Goal: Check status: Check status

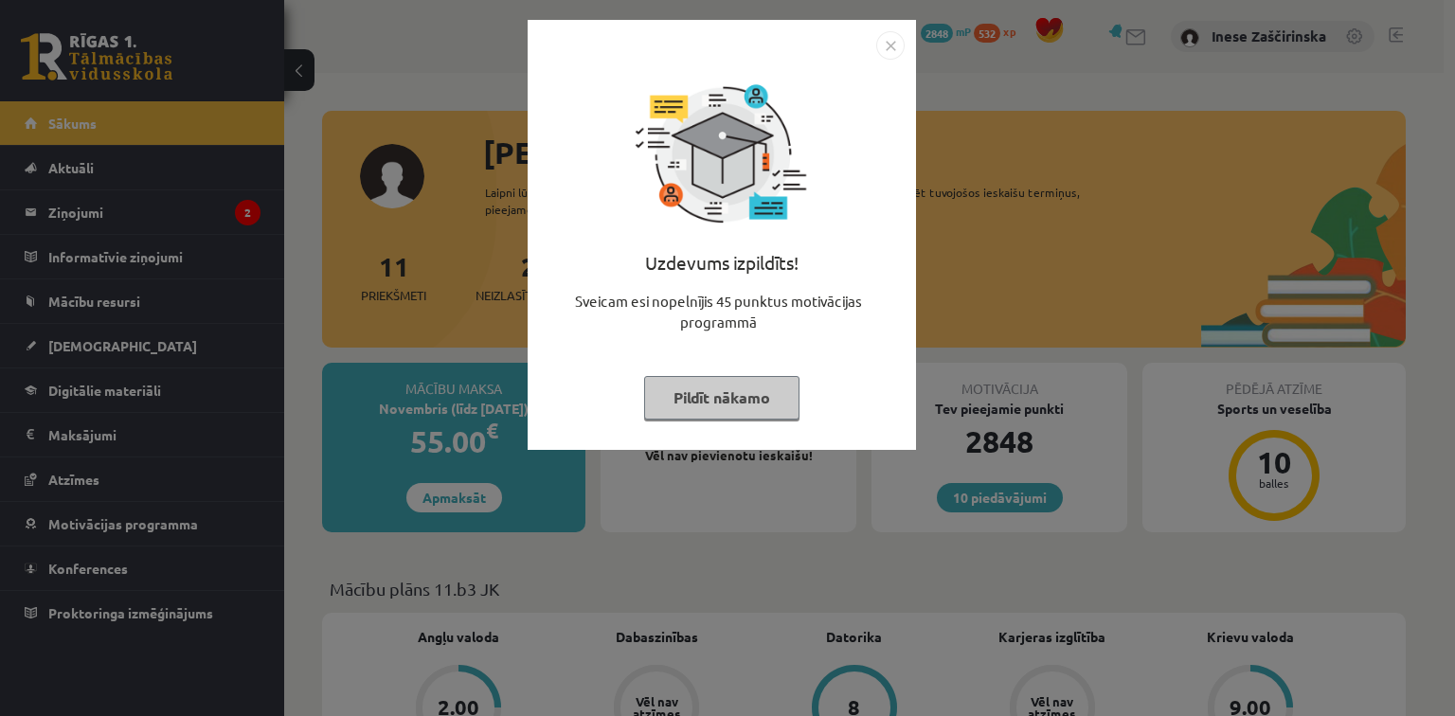
click at [740, 398] on button "Pildīt nākamo" at bounding box center [721, 398] width 155 height 44
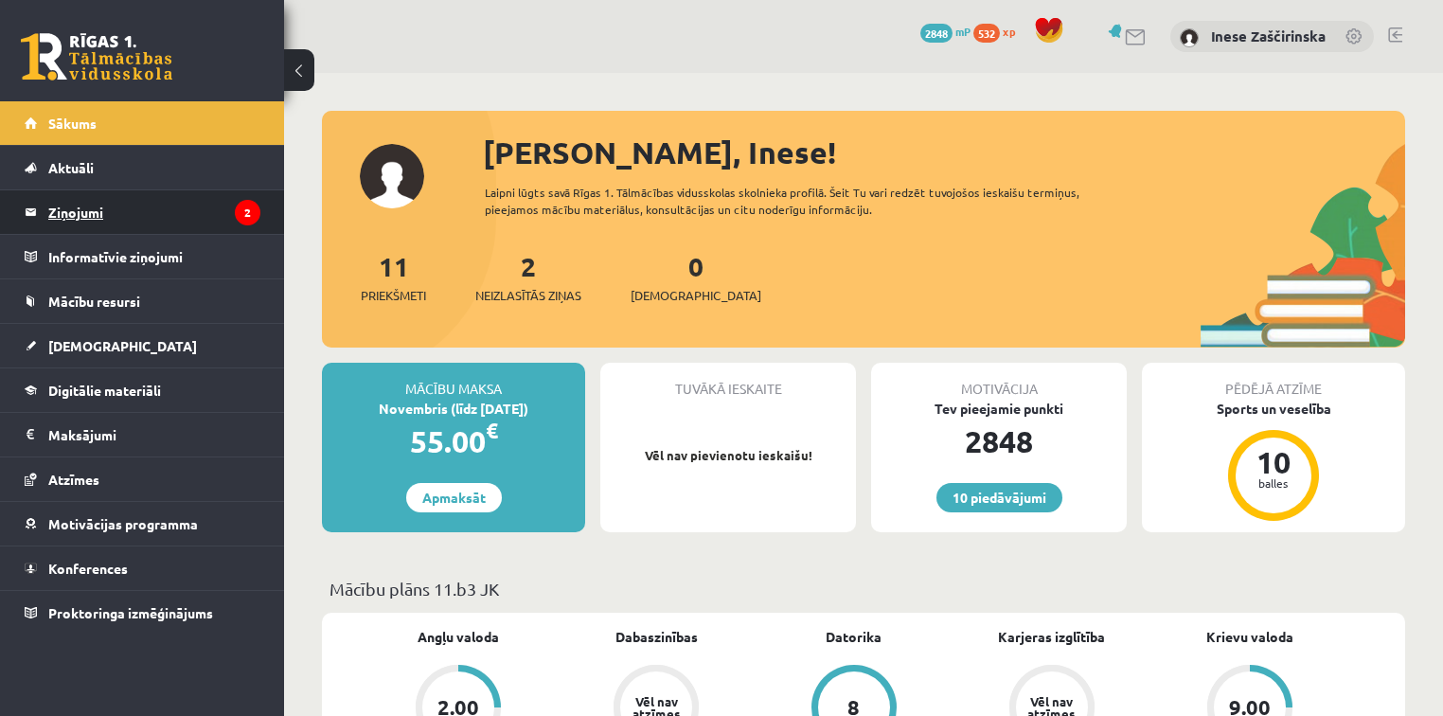
click at [100, 213] on legend "Ziņojumi 2" at bounding box center [154, 212] width 212 height 44
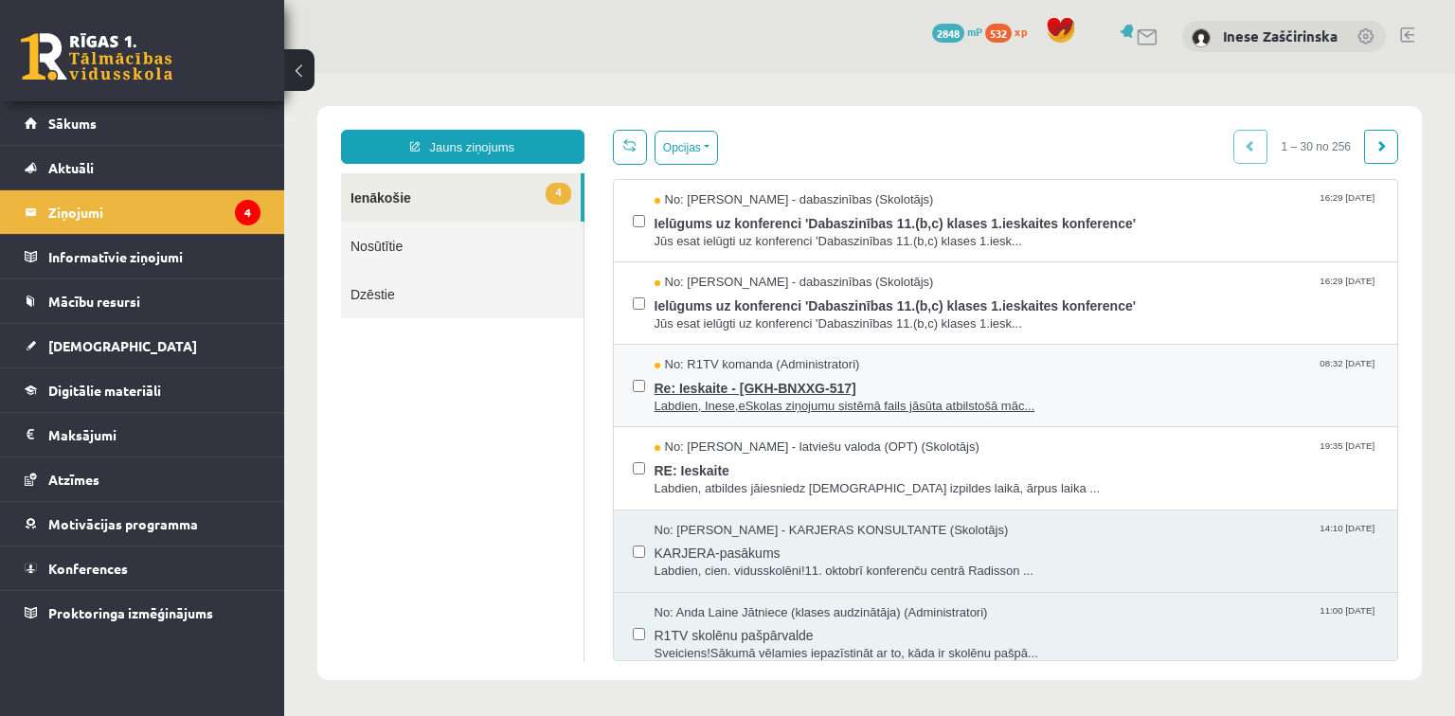
click at [754, 377] on span "Re: Ieskaite - [GKH-BNXXG-517]" at bounding box center [1016, 386] width 725 height 24
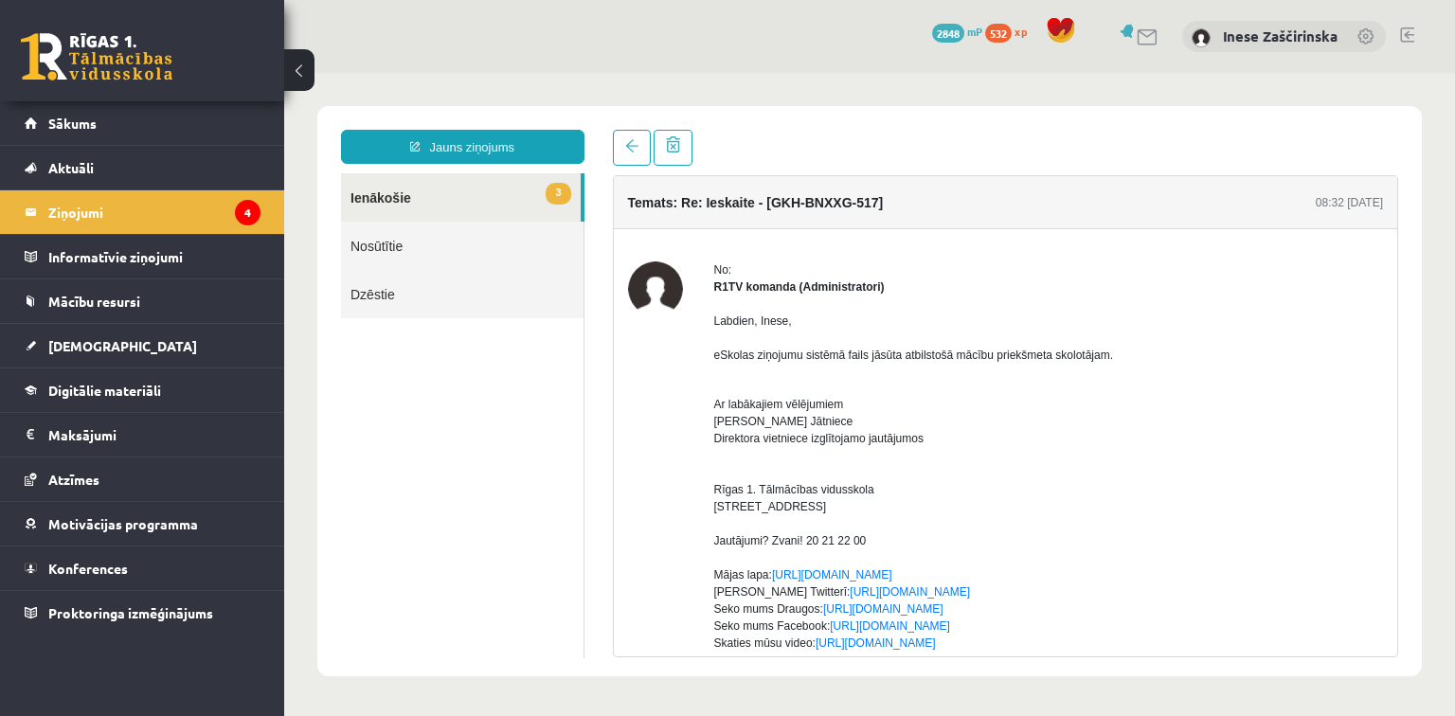
click at [374, 189] on link "3 Ienākošie" at bounding box center [461, 197] width 240 height 48
click at [389, 201] on link "3 Ienākošie" at bounding box center [461, 197] width 240 height 48
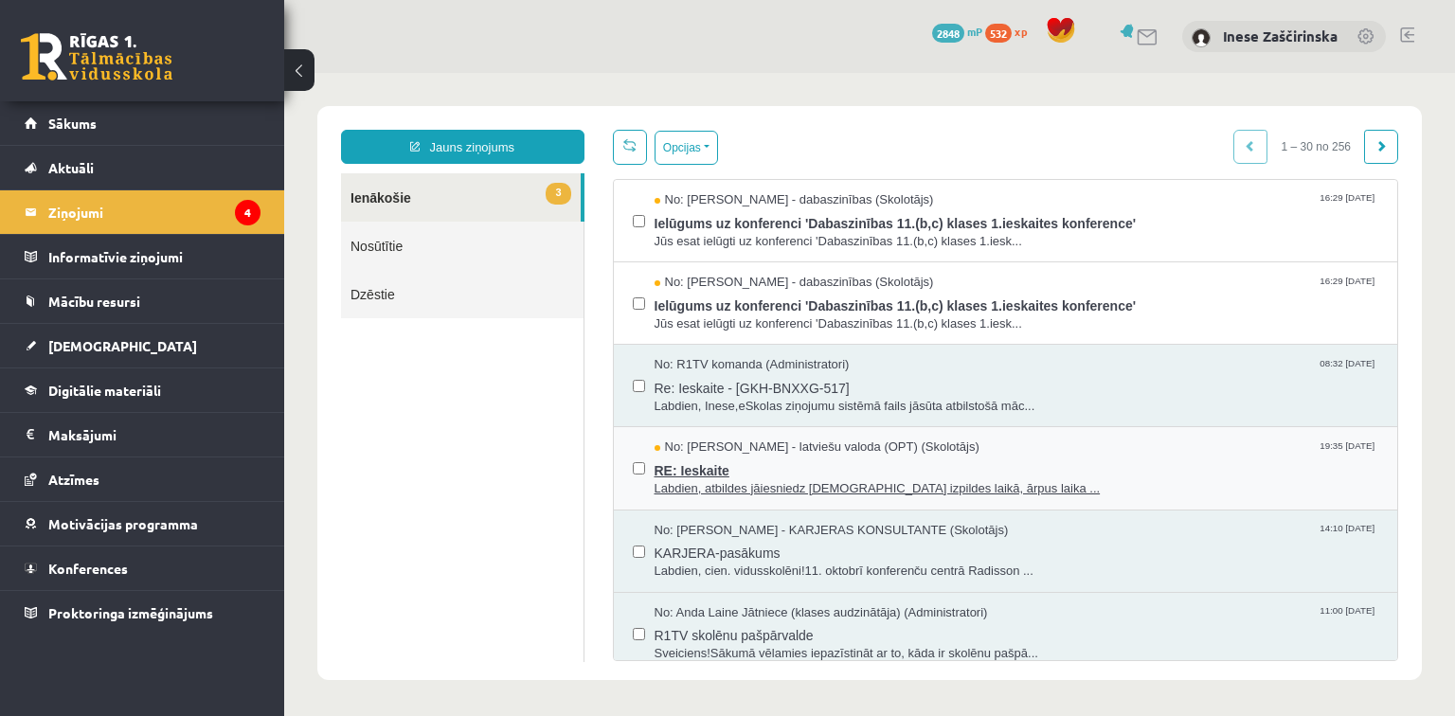
click at [711, 457] on span "RE: Ieskaite" at bounding box center [1016, 469] width 725 height 24
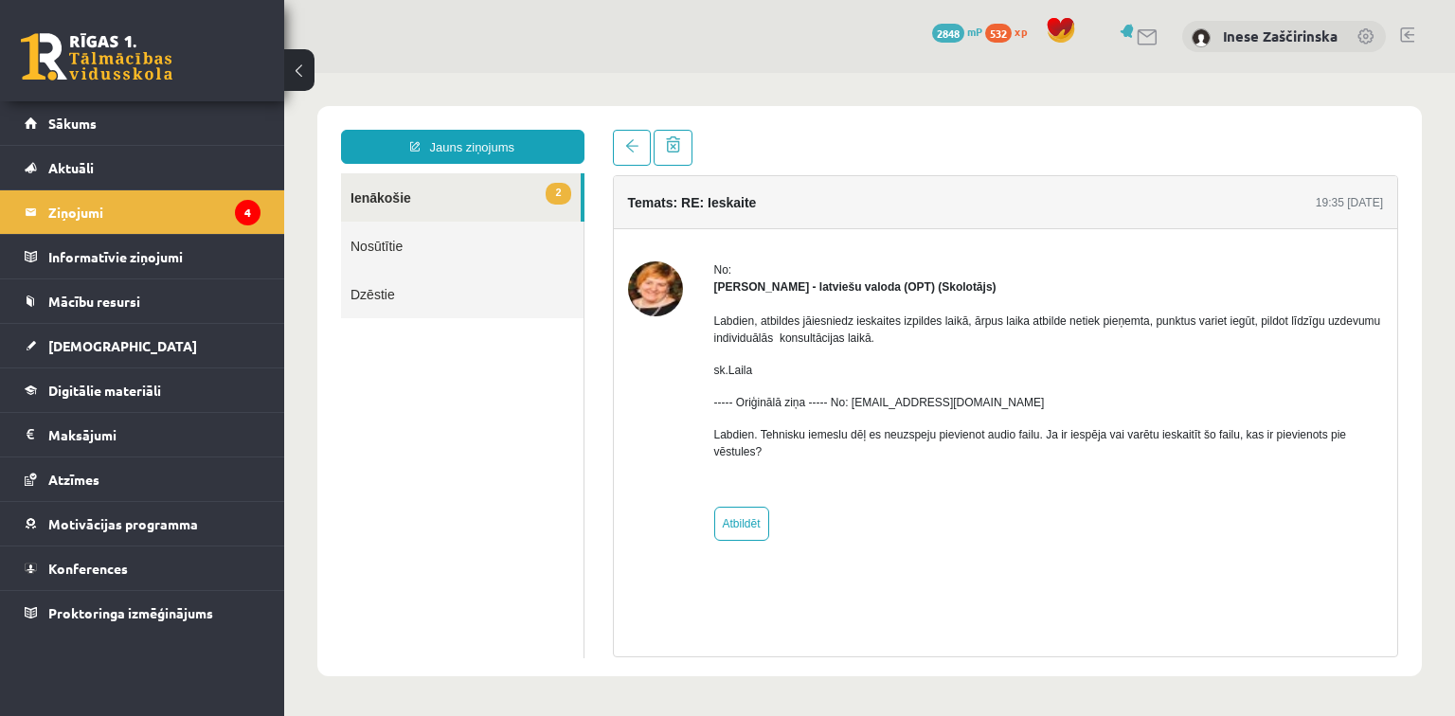
click at [377, 191] on link "2 Ienākošie" at bounding box center [461, 197] width 240 height 48
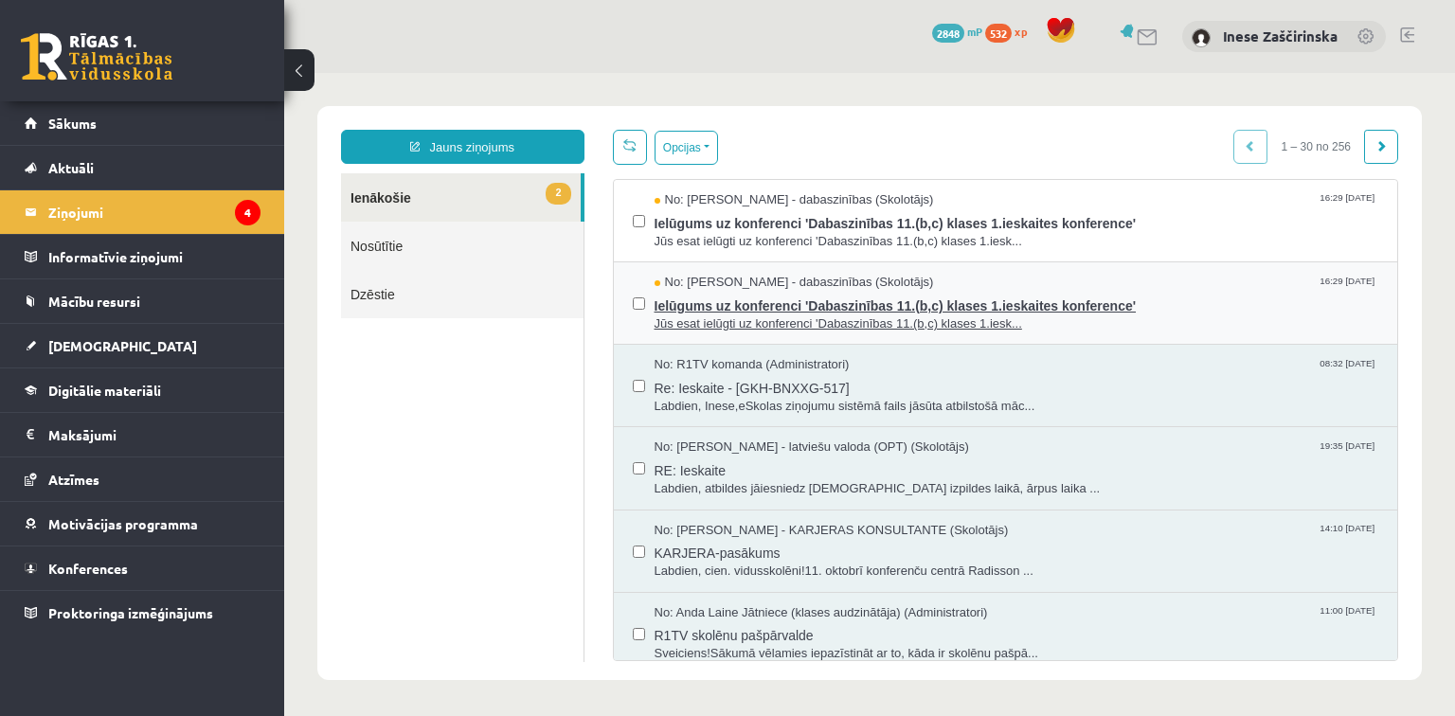
click at [735, 298] on span "Ielūgums uz konferenci 'Dabaszinības 11.(b,c) klases 1.ieskaites konference'" at bounding box center [1016, 304] width 725 height 24
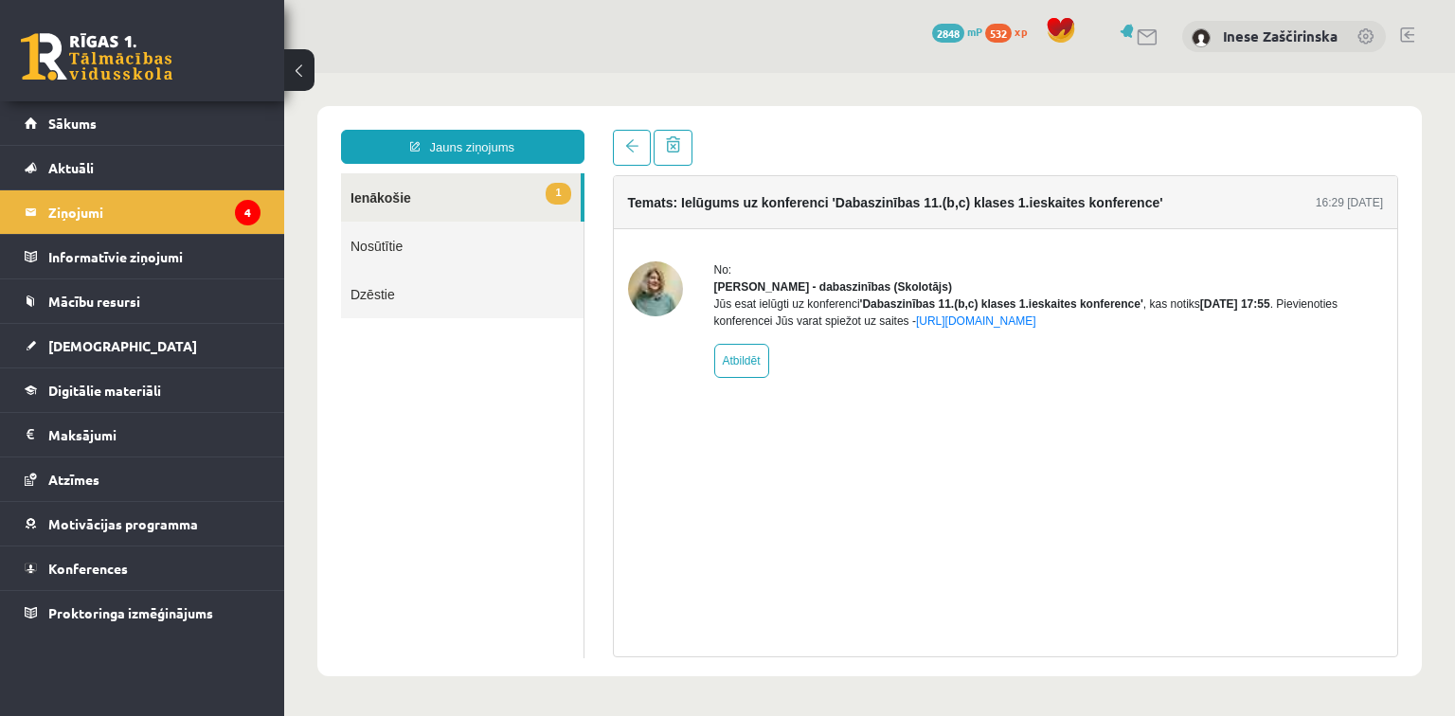
click at [375, 202] on link "1 Ienākošie" at bounding box center [461, 197] width 240 height 48
click at [380, 197] on link "1 Ienākošie" at bounding box center [461, 197] width 240 height 48
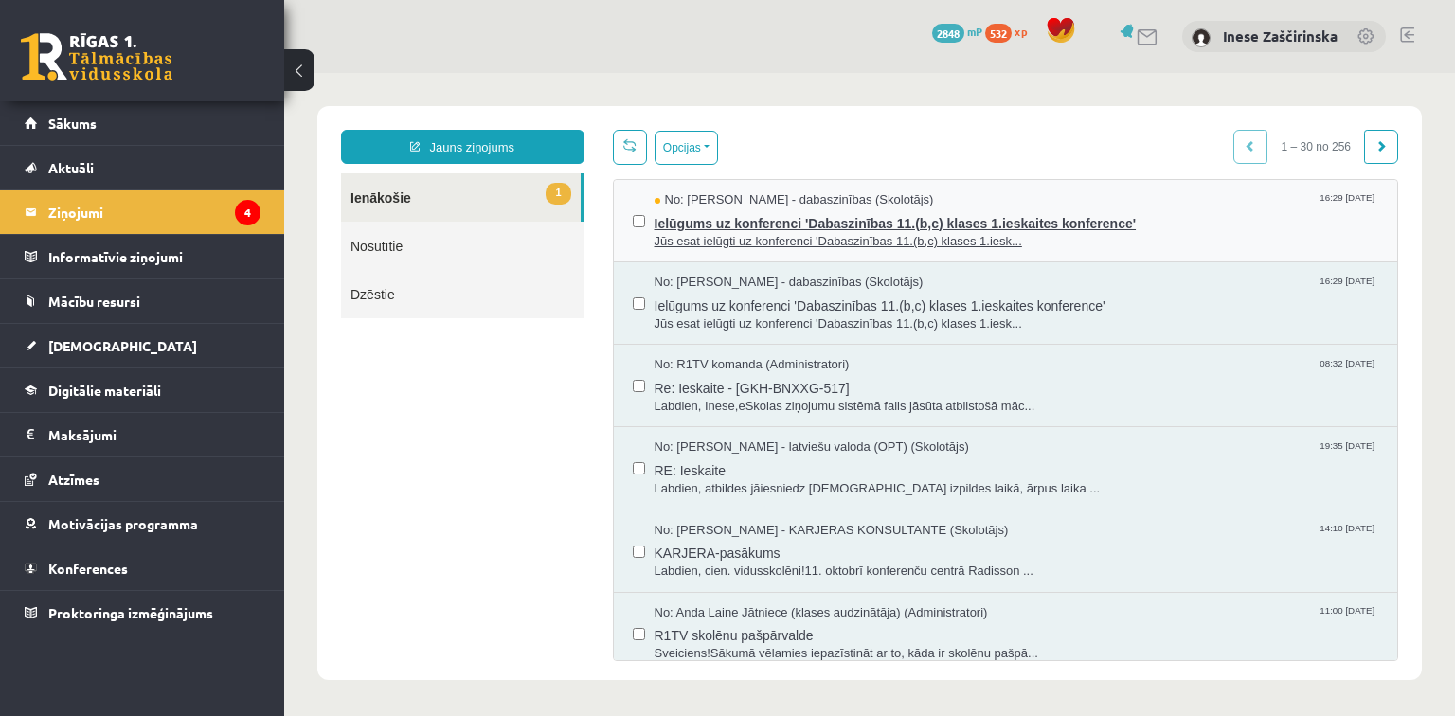
click at [731, 220] on span "Ielūgums uz konferenci 'Dabaszinības 11.(b,c) klases 1.ieskaites konference'" at bounding box center [1016, 221] width 725 height 24
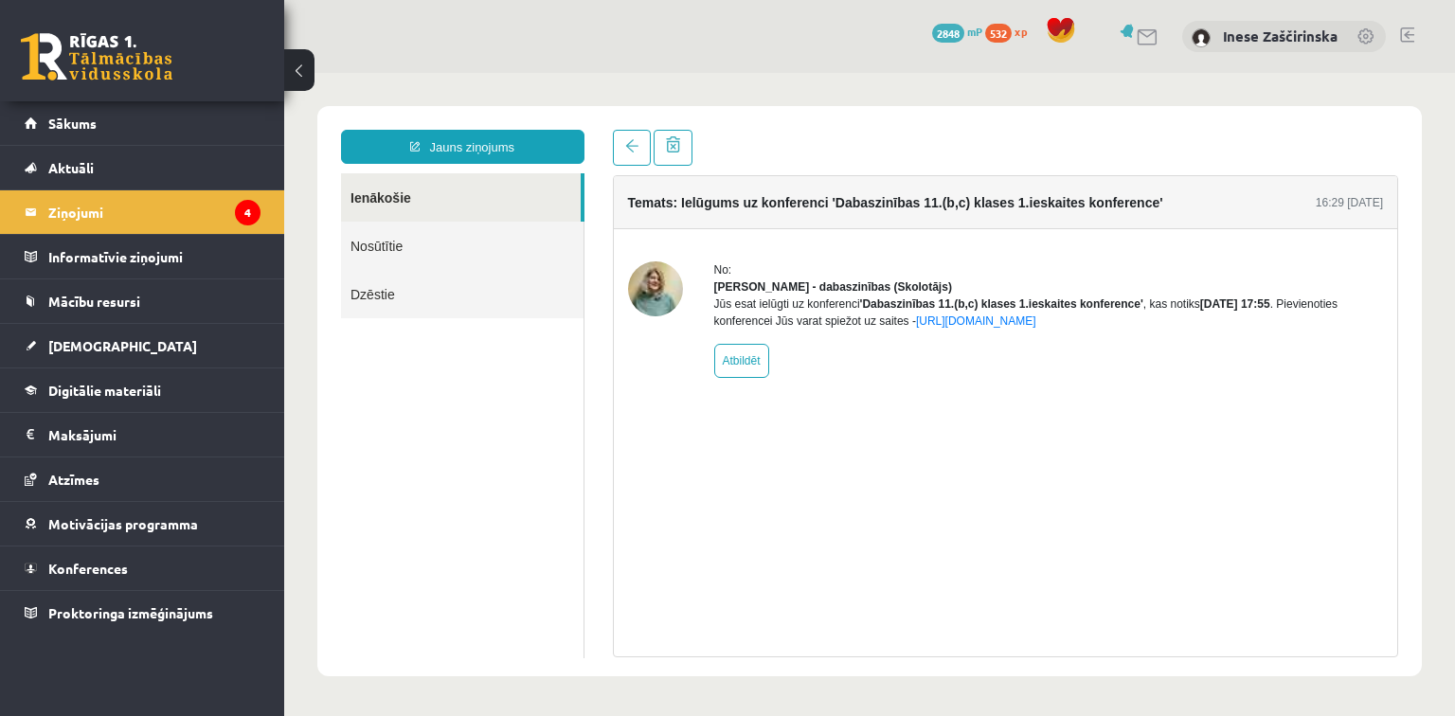
click at [354, 193] on link "Ienākošie" at bounding box center [461, 197] width 240 height 48
click at [364, 196] on link "Ienākošie" at bounding box center [461, 197] width 240 height 48
click at [456, 196] on link "Ienākošie" at bounding box center [461, 197] width 240 height 48
click at [384, 187] on link "Ienākošie" at bounding box center [461, 197] width 240 height 48
click at [399, 204] on link "Ienākošie" at bounding box center [461, 197] width 240 height 48
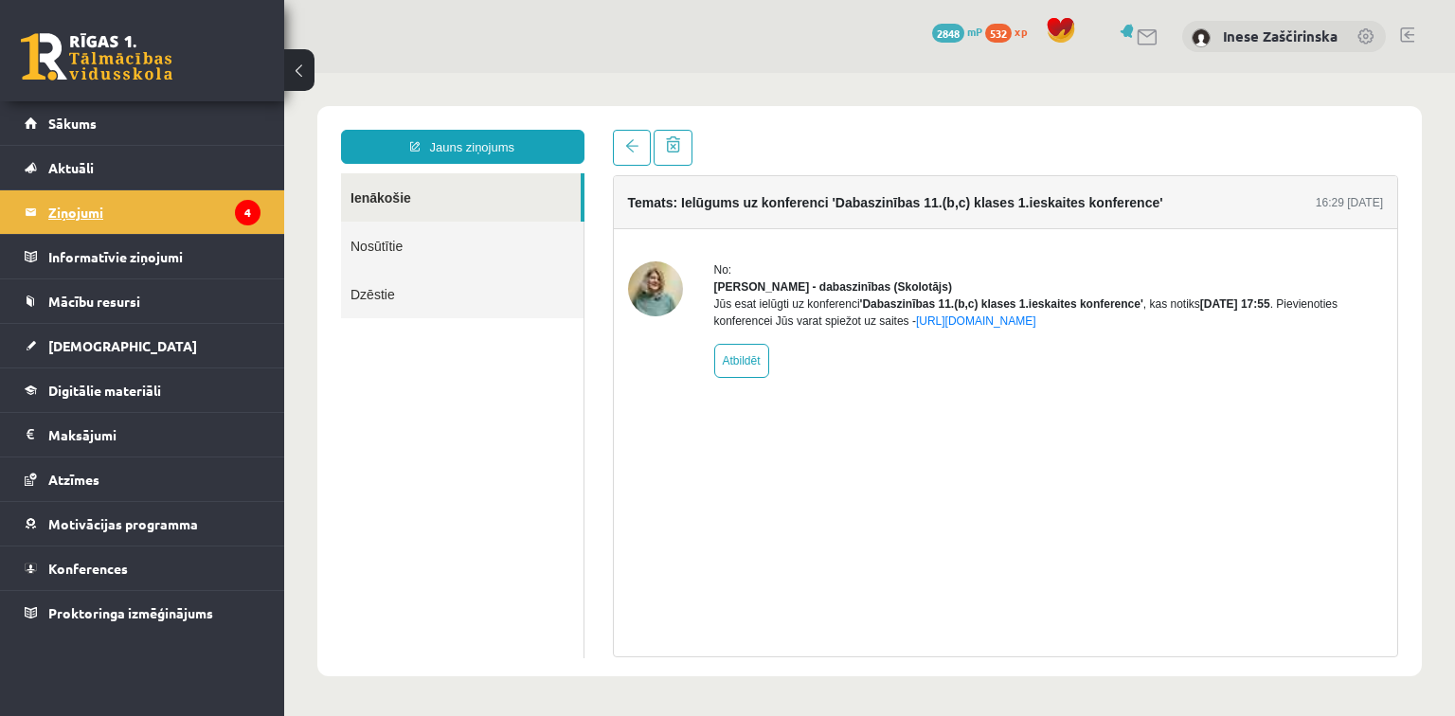
click at [109, 208] on legend "Ziņojumi 4" at bounding box center [154, 212] width 212 height 44
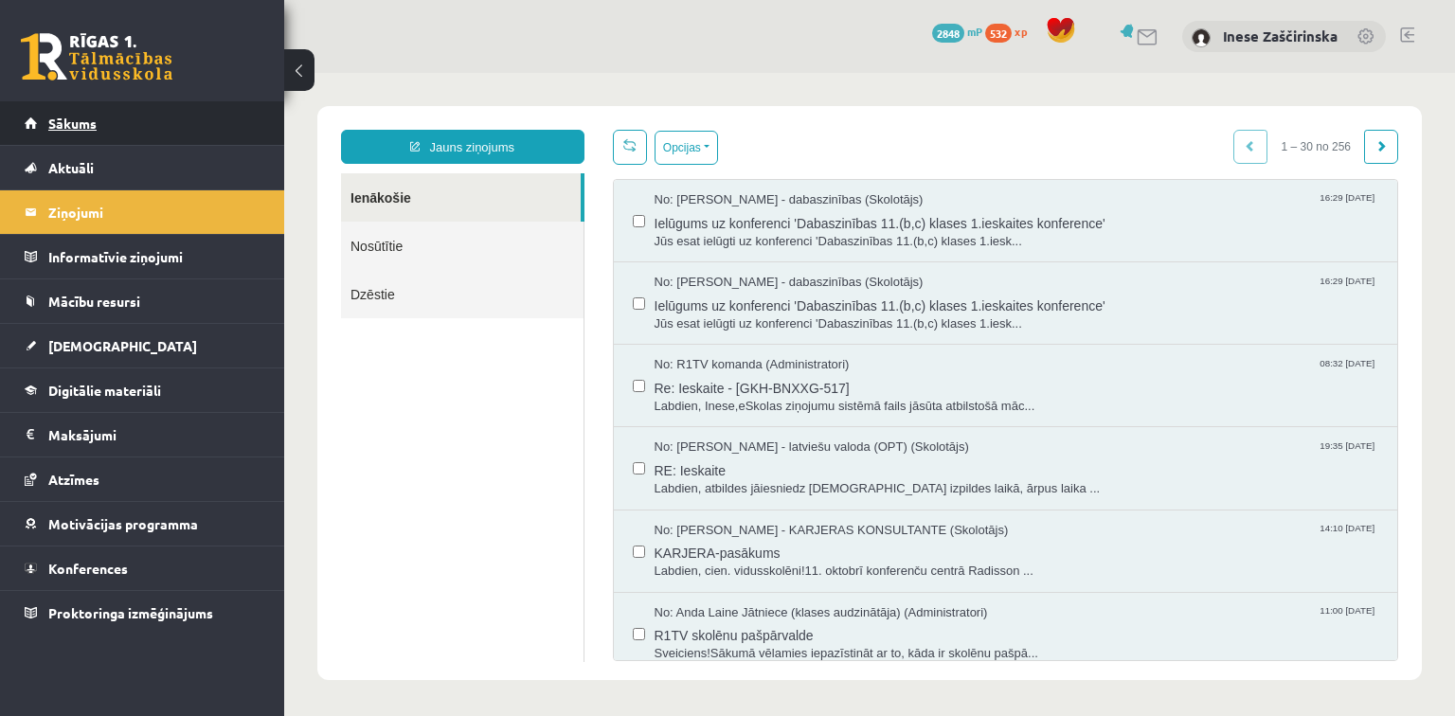
click at [78, 125] on span "Sākums" at bounding box center [72, 123] width 48 height 17
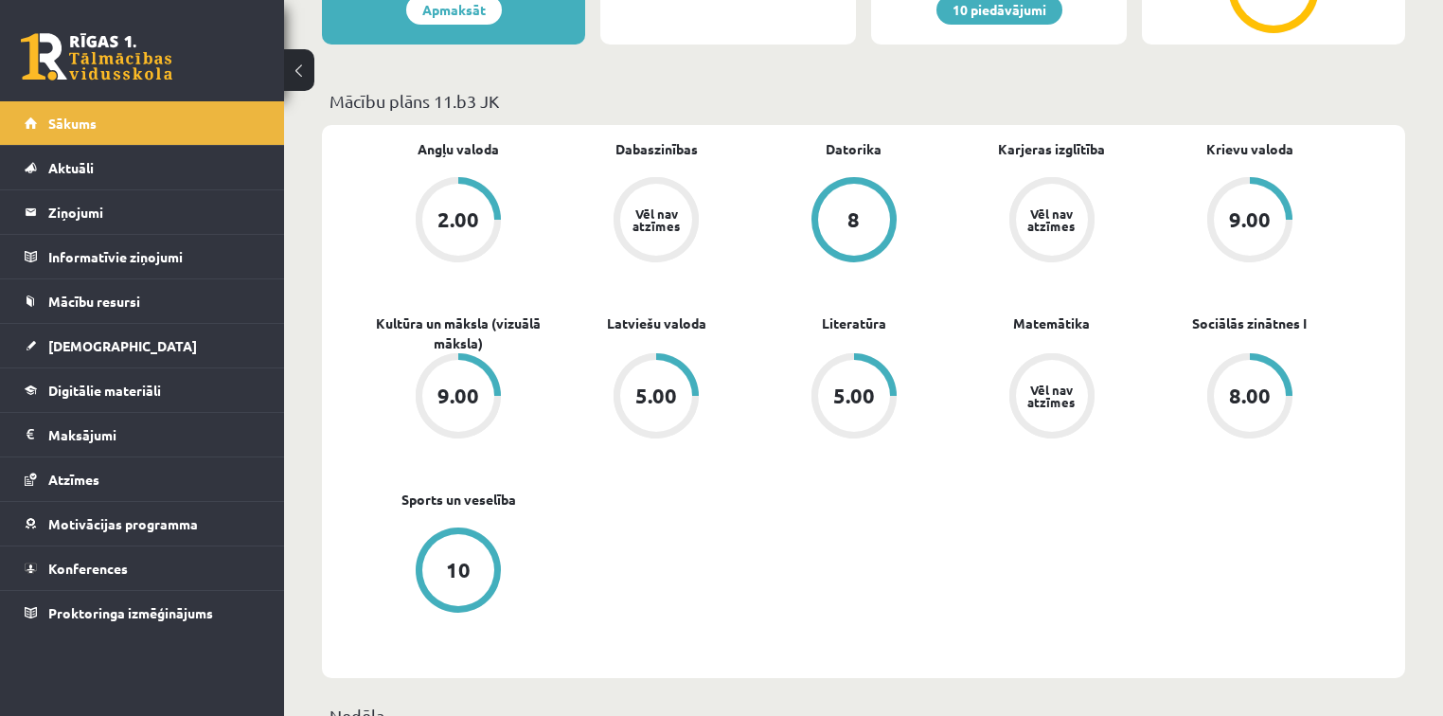
scroll to position [455, 0]
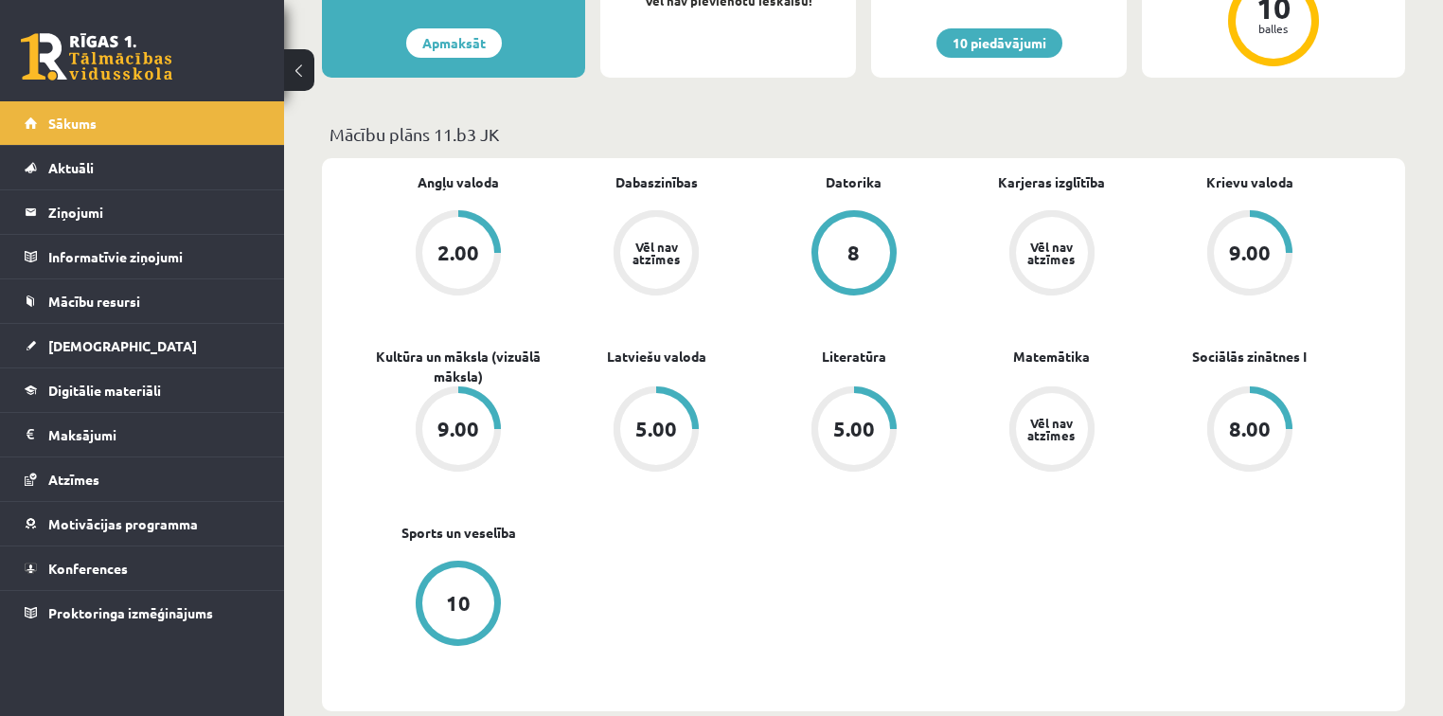
click at [646, 420] on div "5.00" at bounding box center [657, 429] width 42 height 21
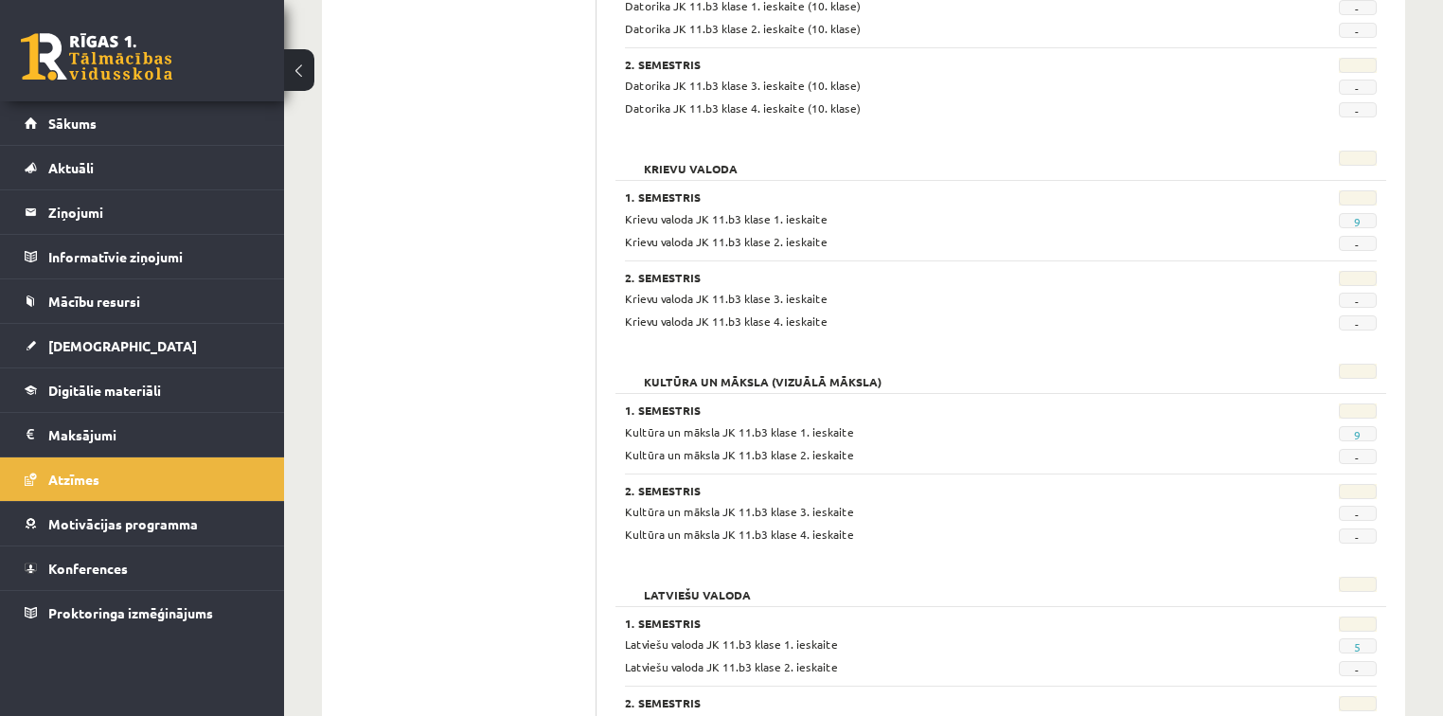
scroll to position [985, 0]
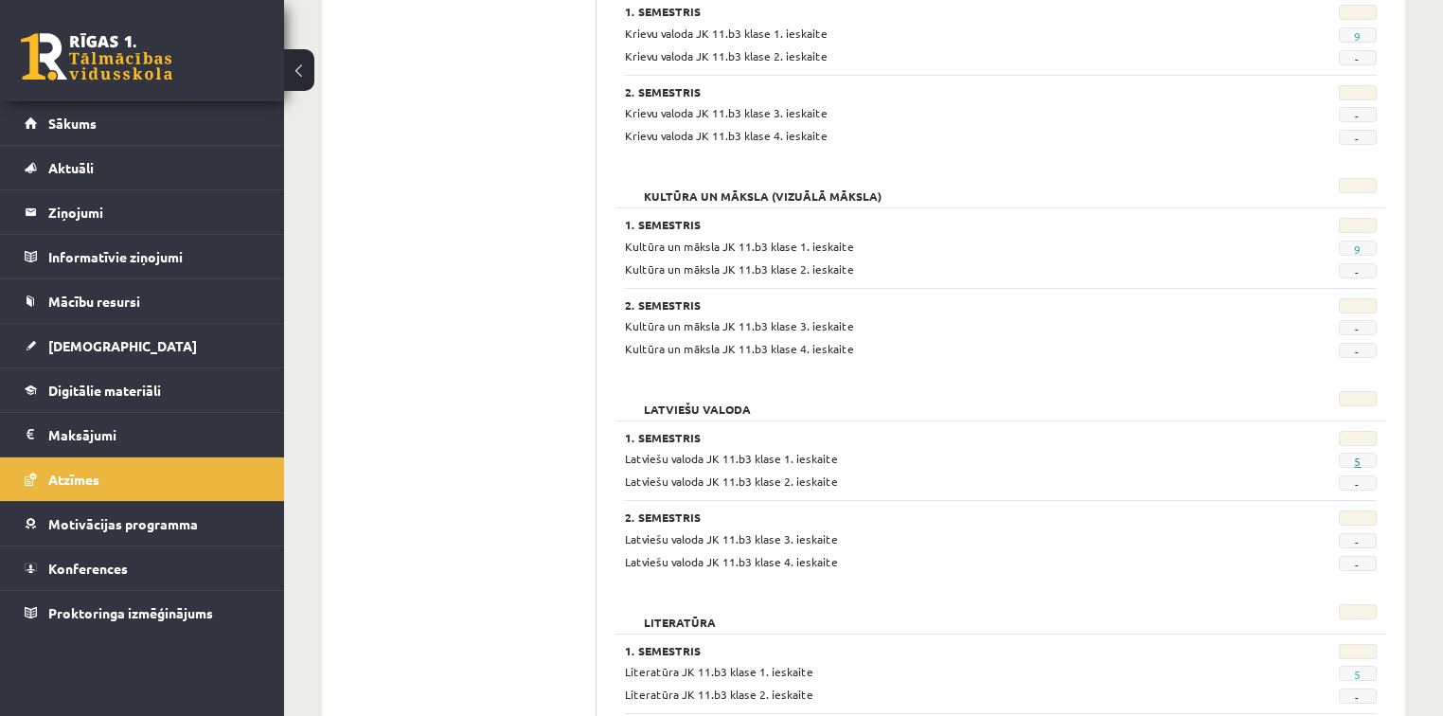
click at [1356, 462] on link "5" at bounding box center [1357, 461] width 7 height 15
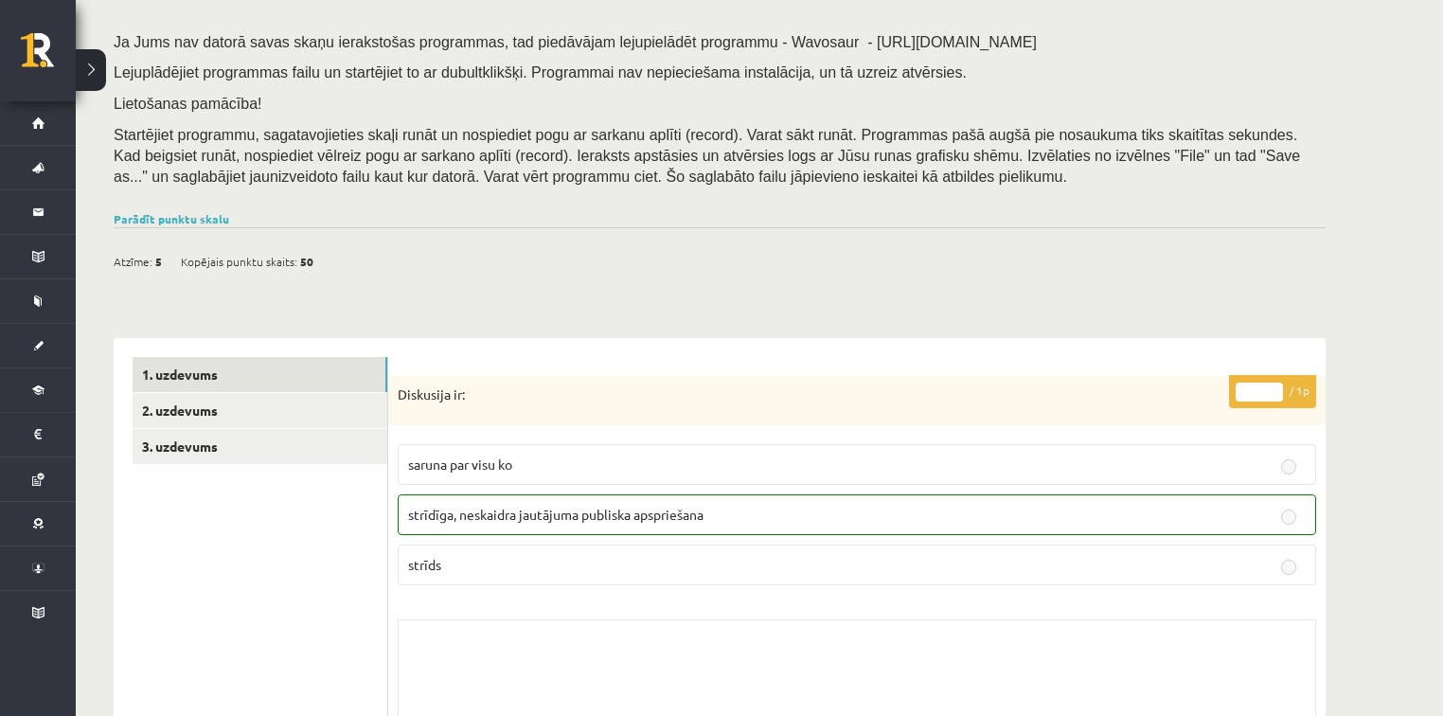
scroll to position [227, 0]
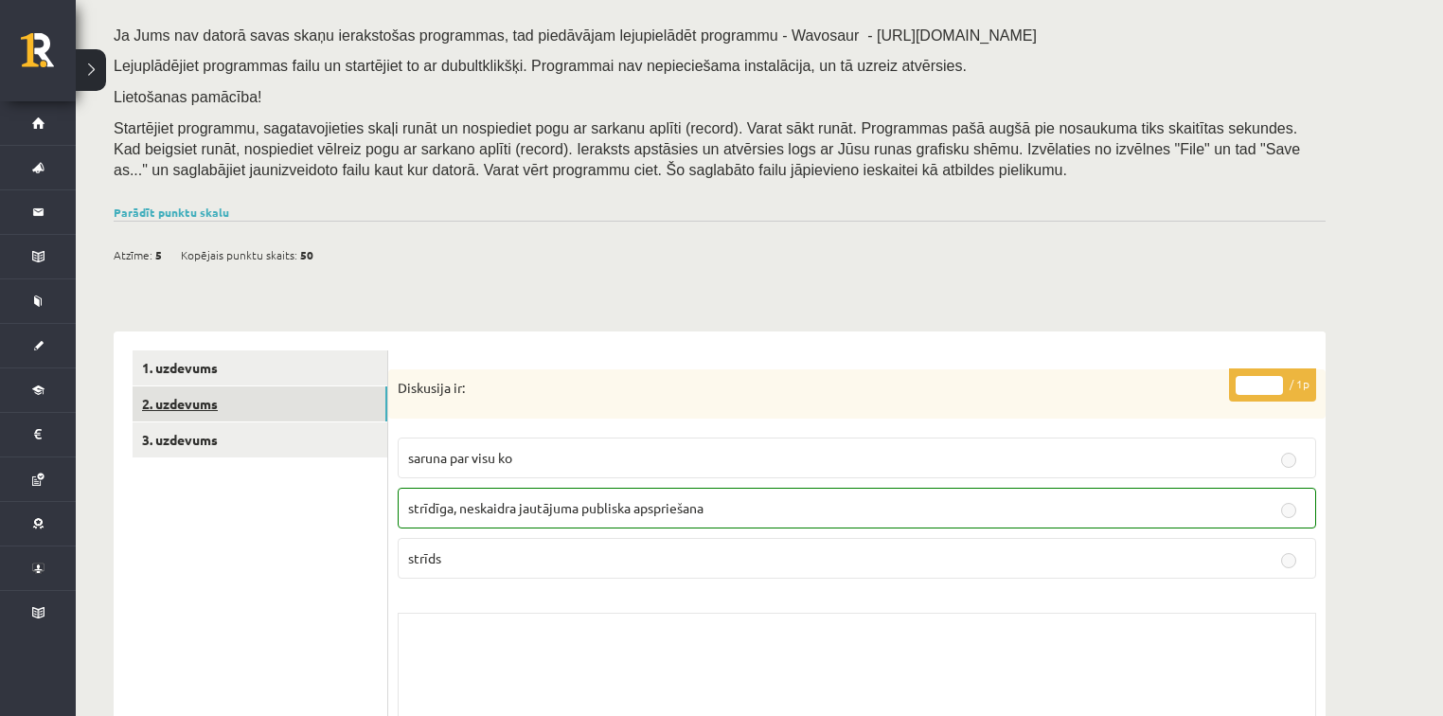
click at [250, 399] on link "2. uzdevums" at bounding box center [260, 403] width 255 height 35
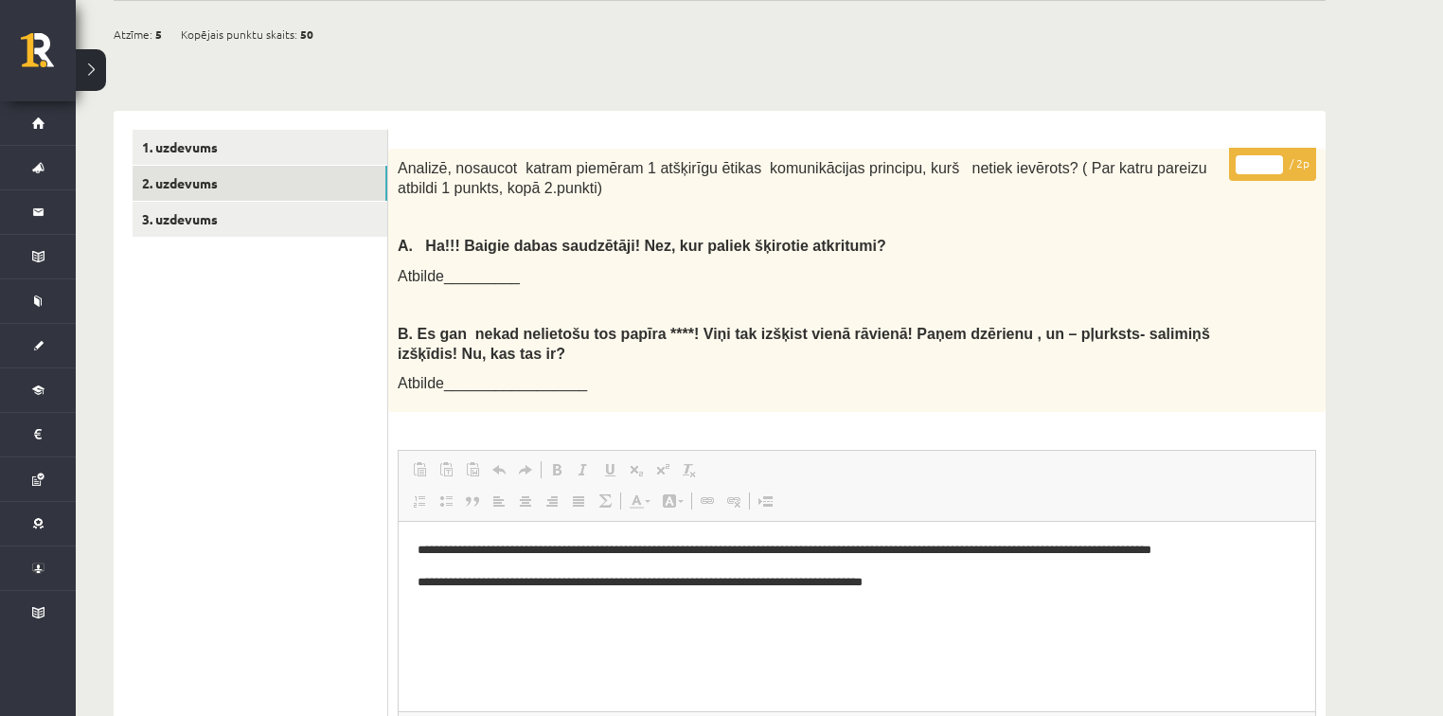
scroll to position [394, 0]
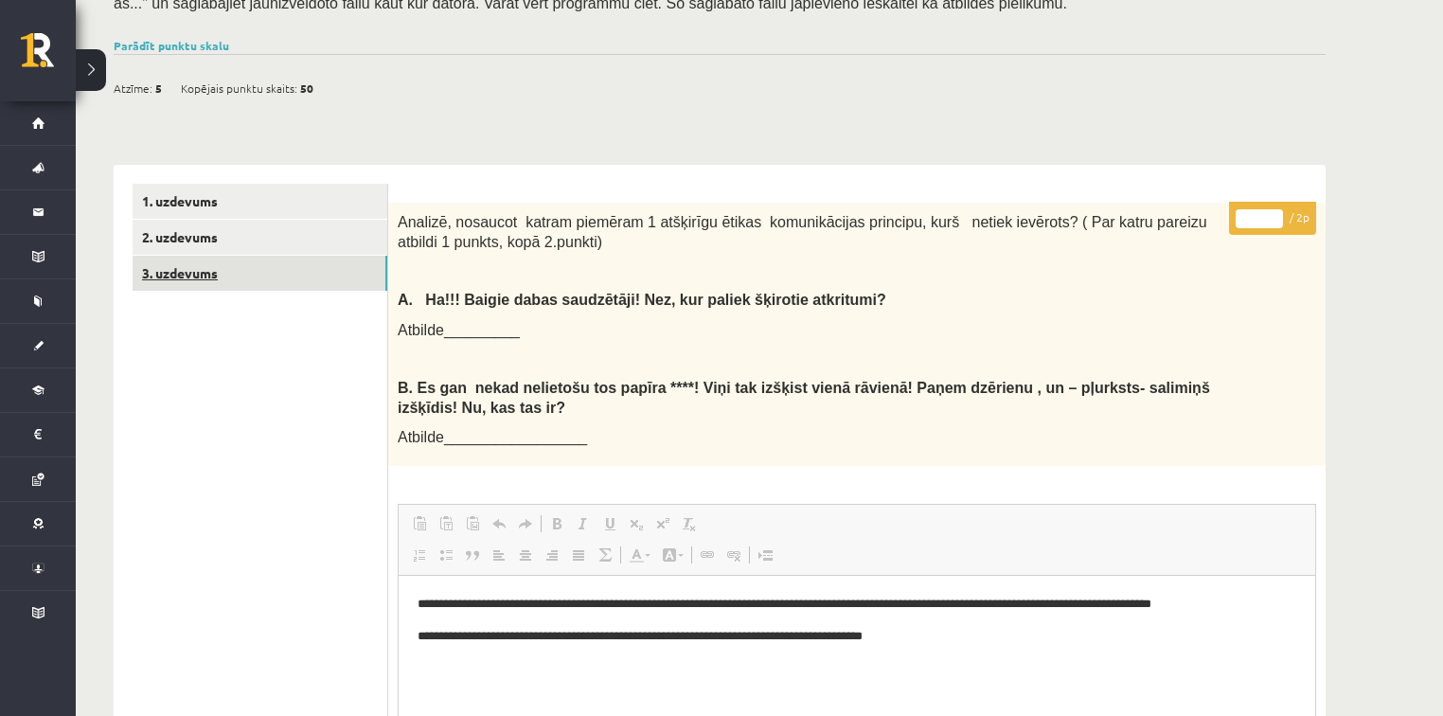
click at [205, 271] on link "3. uzdevums" at bounding box center [260, 273] width 255 height 35
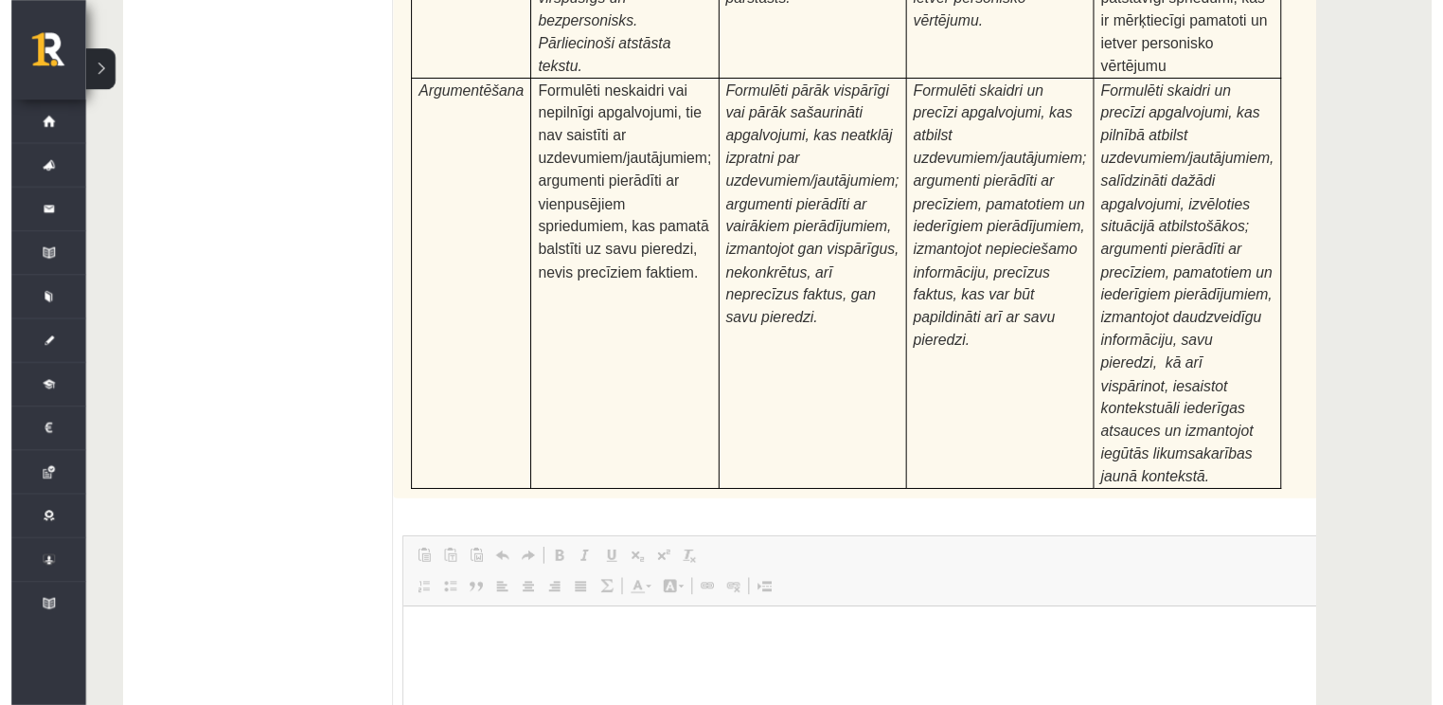
scroll to position [7028, 0]
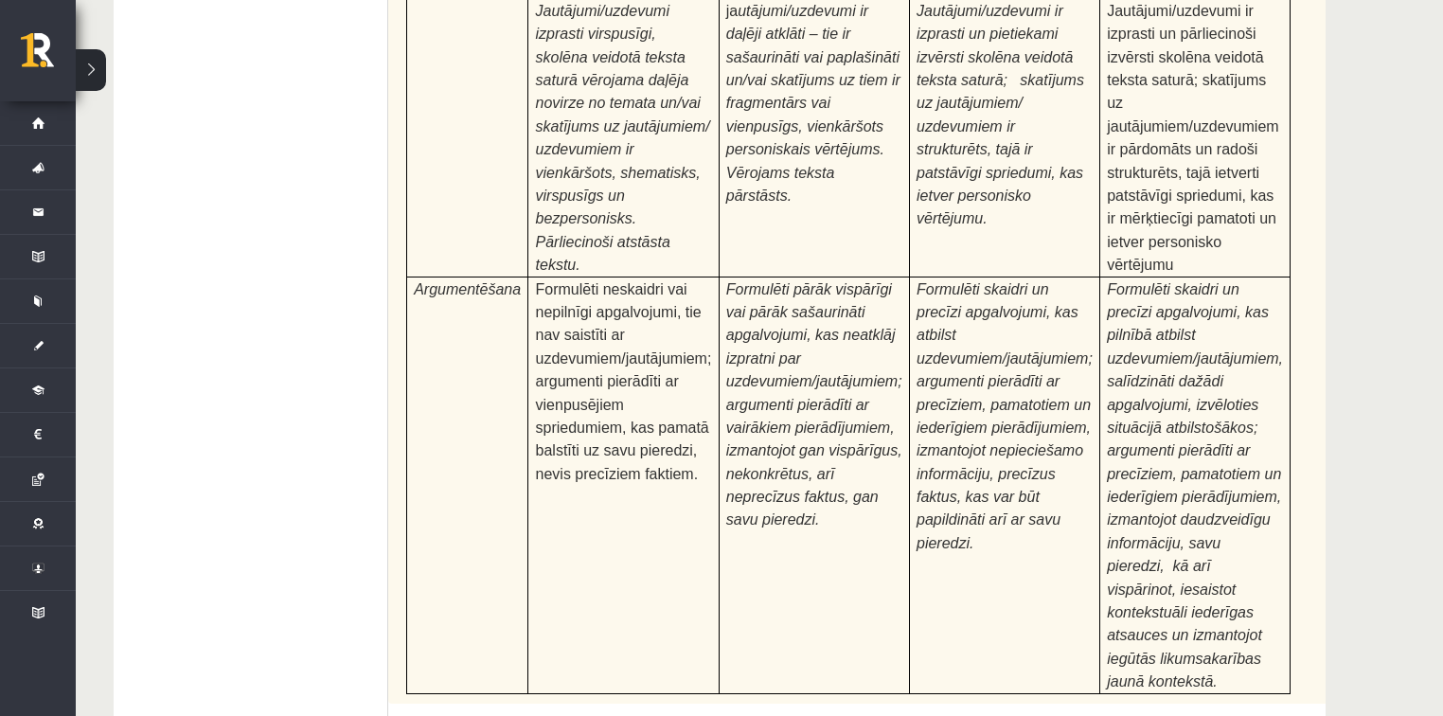
click at [82, 71] on button at bounding box center [91, 70] width 30 height 42
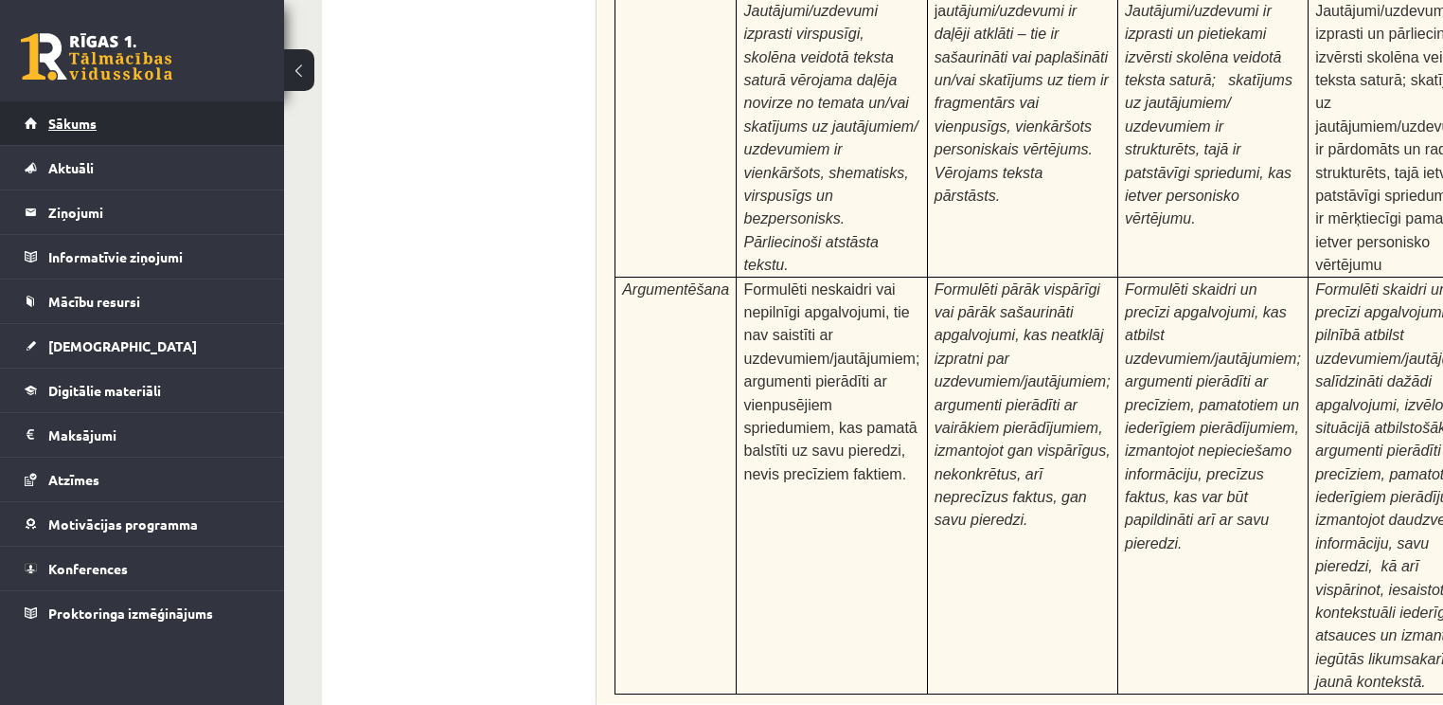
click at [63, 116] on span "Sākums" at bounding box center [72, 123] width 48 height 17
